Goal: Check status: Check status

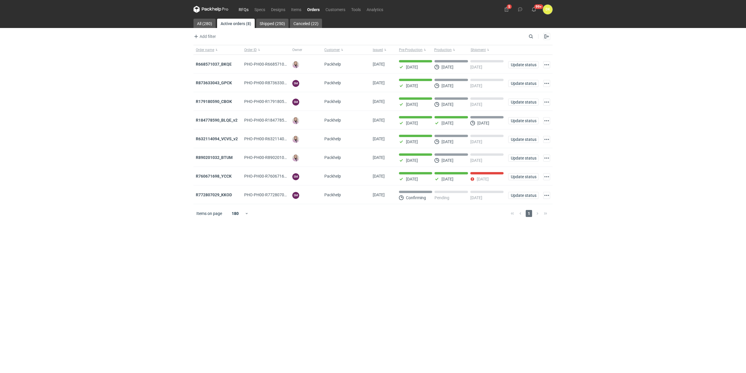
click at [246, 10] on link "RFQs" at bounding box center [244, 9] width 16 height 7
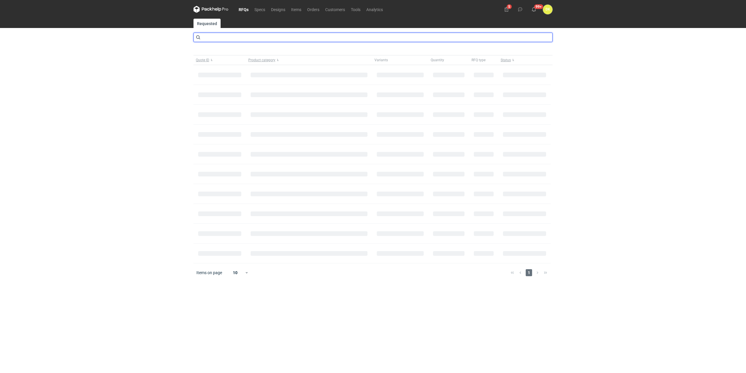
click at [239, 36] on input "text" at bounding box center [373, 37] width 359 height 9
drag, startPoint x: 224, startPoint y: 40, endPoint x: 139, endPoint y: 47, distance: 86.0
click at [139, 47] on div "RFQs Specs Designs Items Orders Customers Tools Analytics 5 99+ 99+ DK [PERSON_…" at bounding box center [373, 186] width 746 height 373
type input "CBSW"
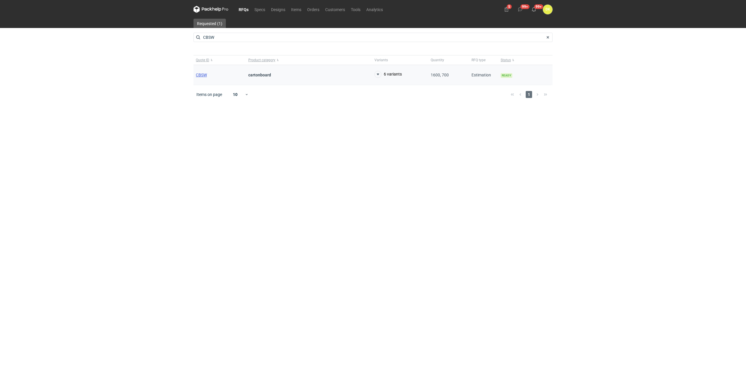
click at [203, 76] on span "CBSW" at bounding box center [201, 75] width 11 height 5
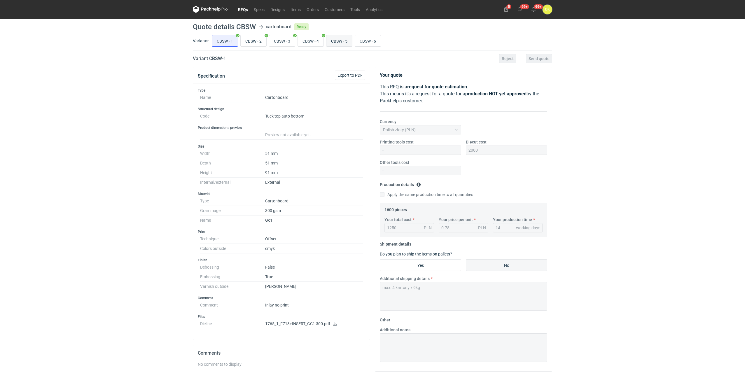
click at [338, 36] on input "CBSW - 5" at bounding box center [339, 40] width 26 height 11
radio input "true"
